Goal: Transaction & Acquisition: Purchase product/service

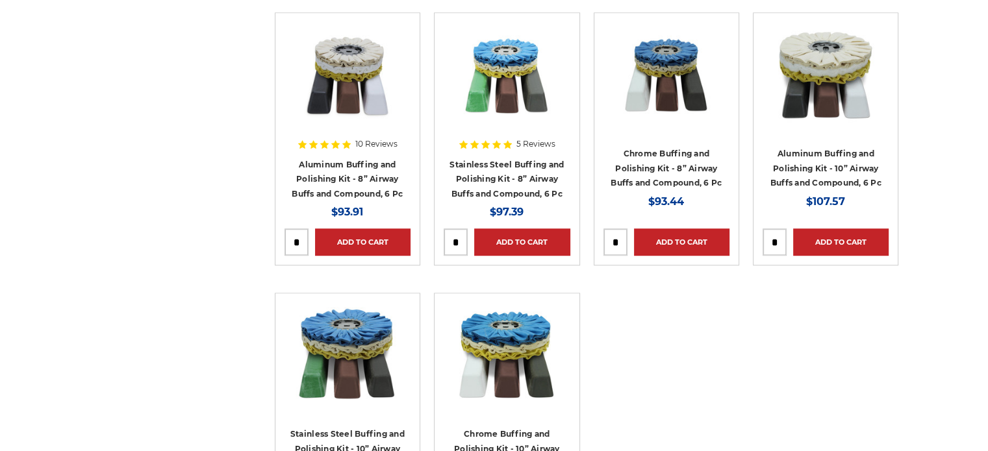
scroll to position [844, 0]
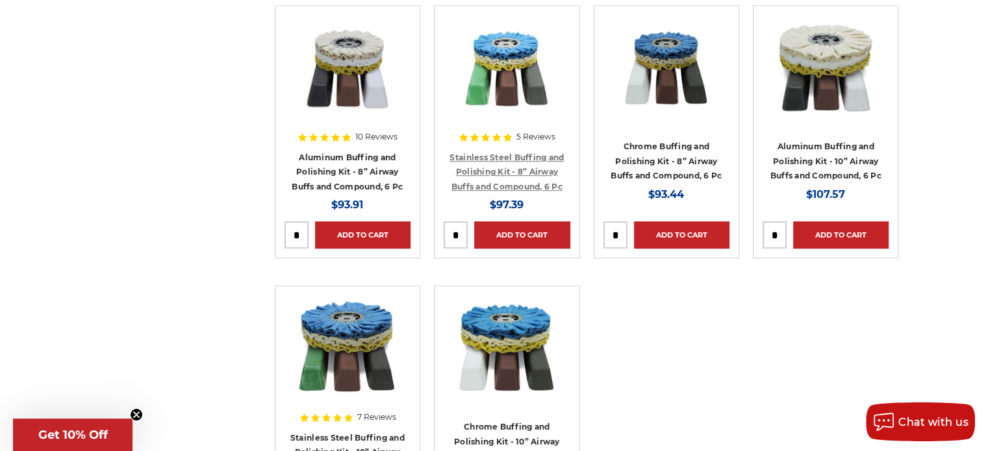
click at [530, 169] on link "Stainless Steel Buffing and Polishing Kit - 8” Airway Buffs and Compound, 6 Pc" at bounding box center [506, 172] width 114 height 39
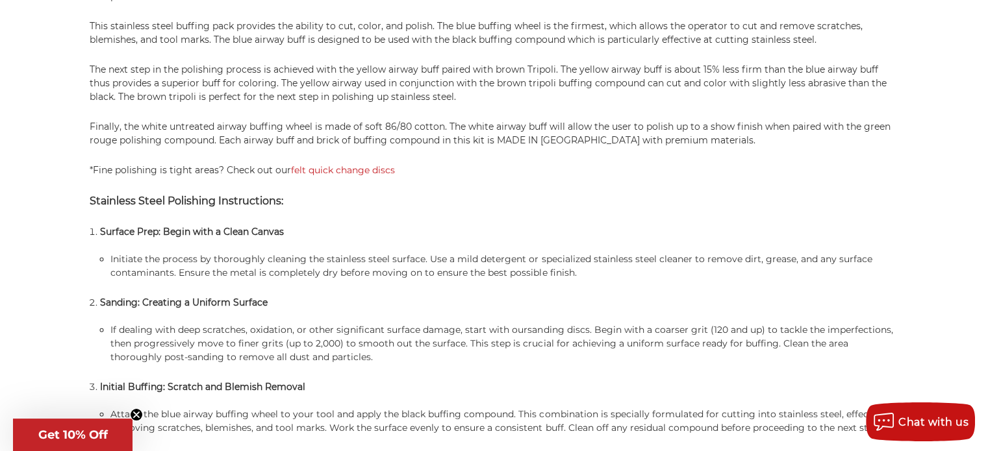
scroll to position [1039, 0]
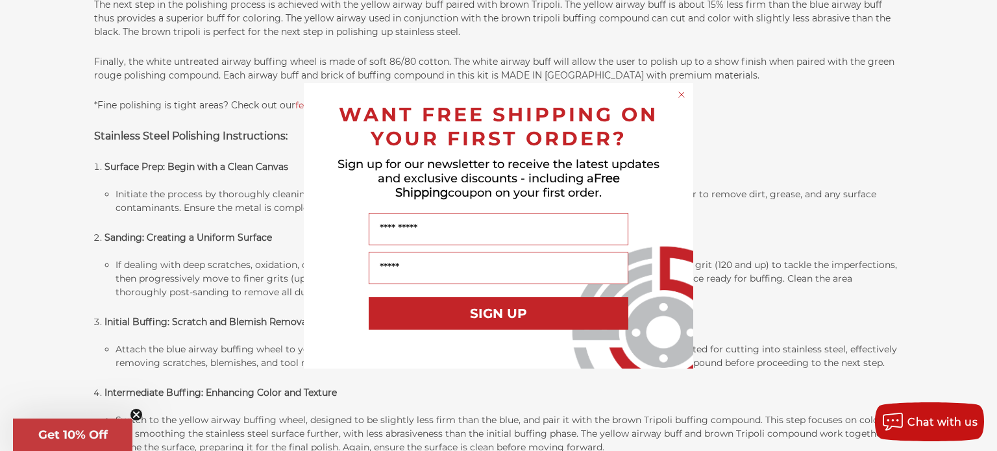
click at [682, 93] on circle "Close dialog" at bounding box center [682, 94] width 12 height 12
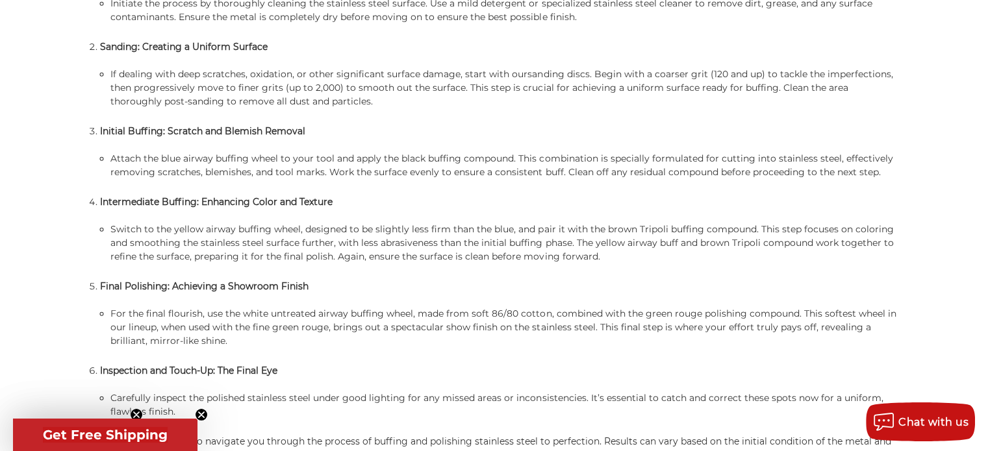
scroll to position [1234, 0]
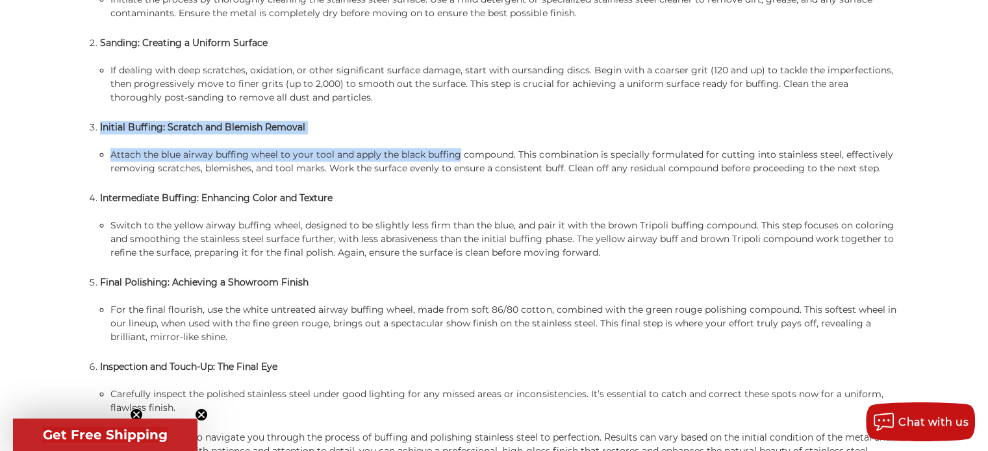
drag, startPoint x: 458, startPoint y: 158, endPoint x: 442, endPoint y: 118, distance: 43.4
click at [442, 118] on ol "Surface Prep: Begin with a Clean Canvas Initiate the process by thoroughly clea…" at bounding box center [499, 190] width 799 height 449
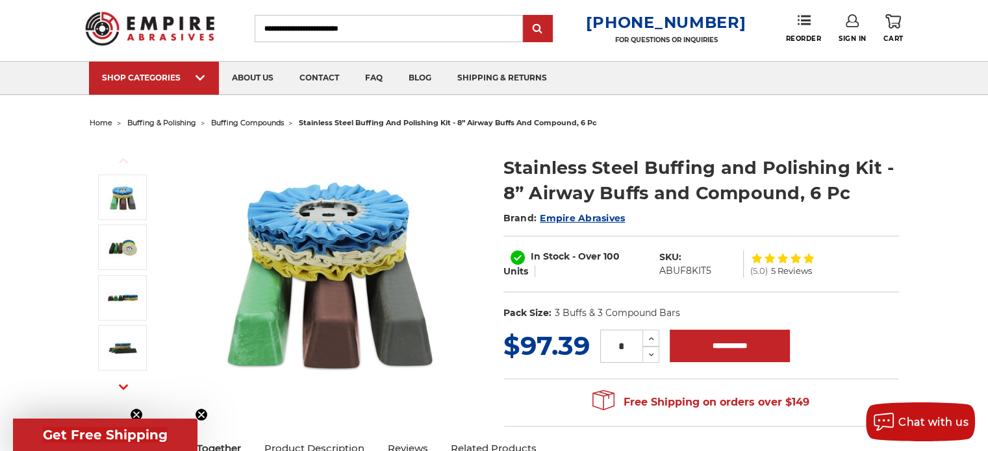
scroll to position [0, 0]
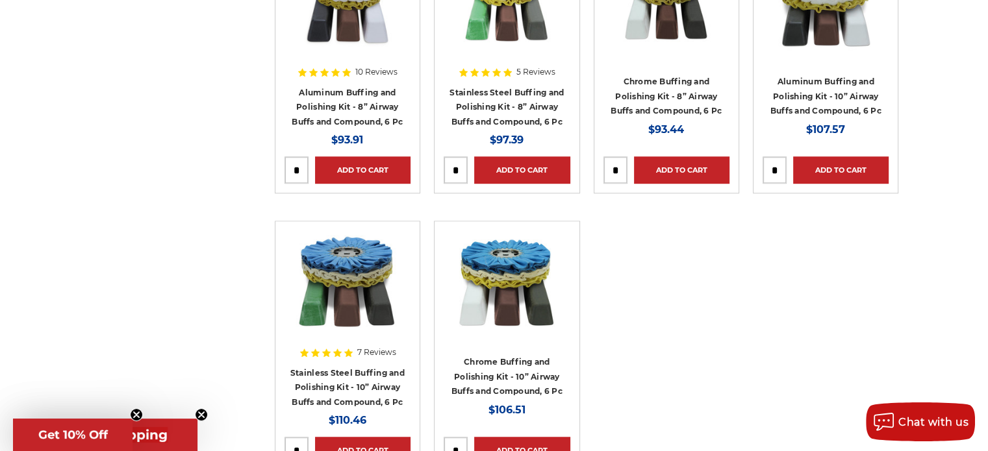
scroll to position [779, 0]
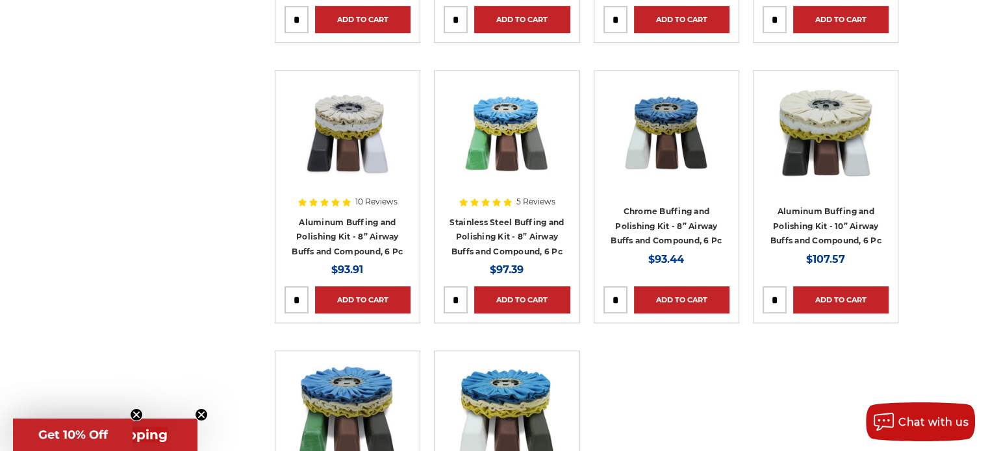
click at [514, 228] on h4 "Stainless Steel Buffing and Polishing Kit - 8” Airway Buffs and Compound, 6 Pc" at bounding box center [506, 237] width 126 height 44
click at [514, 227] on h4 "Stainless Steel Buffing and Polishing Kit - 8” Airway Buffs and Compound, 6 Pc" at bounding box center [506, 237] width 126 height 44
click at [562, 133] on div at bounding box center [506, 143] width 126 height 126
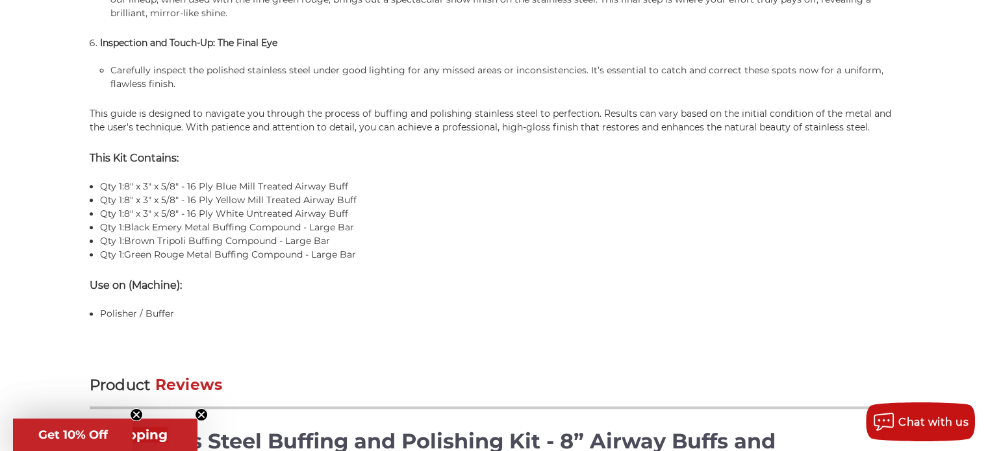
scroll to position [1558, 0]
